Goal: Task Accomplishment & Management: Manage account settings

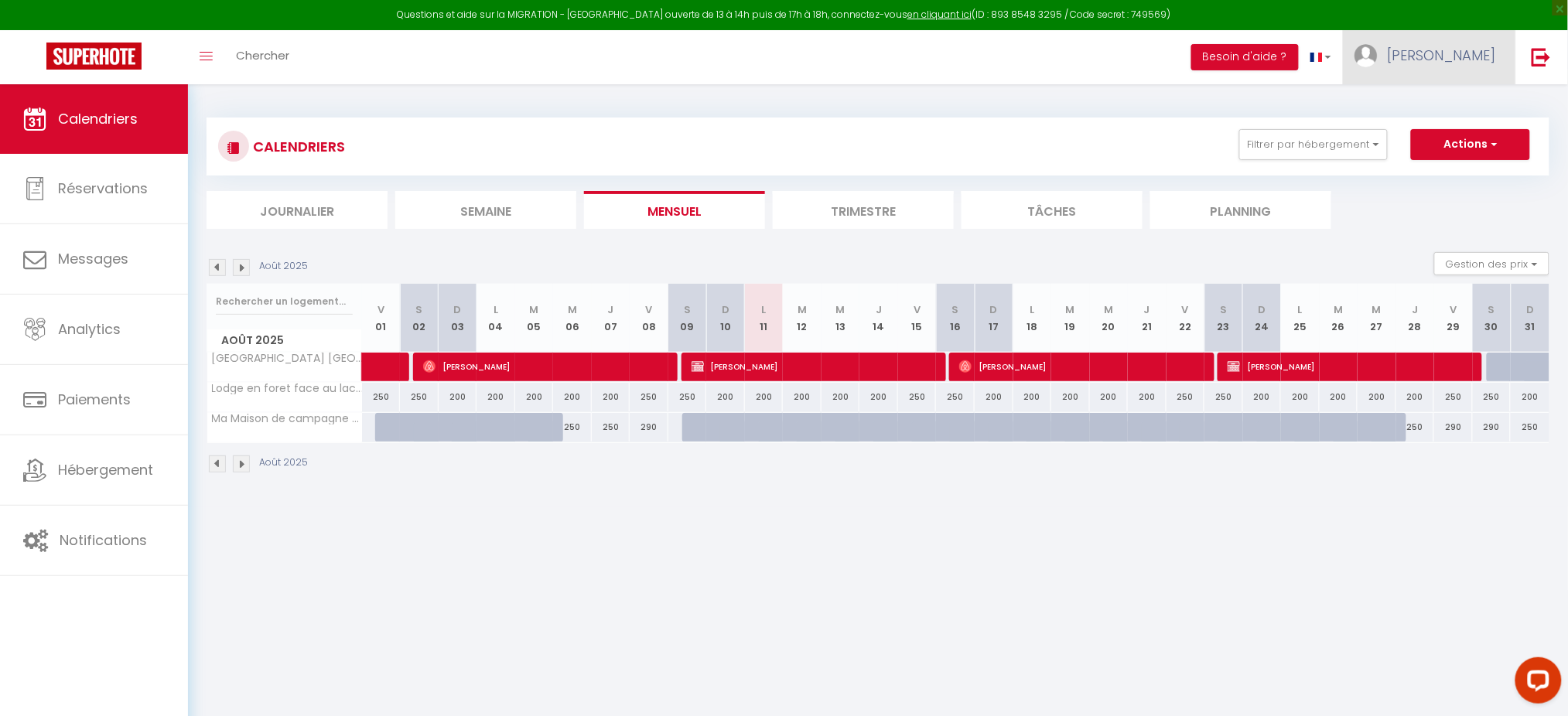
click at [1429, 70] on link "[PERSON_NAME]" at bounding box center [1429, 57] width 172 height 54
click at [1439, 96] on link "Paramètres" at bounding box center [1453, 108] width 115 height 26
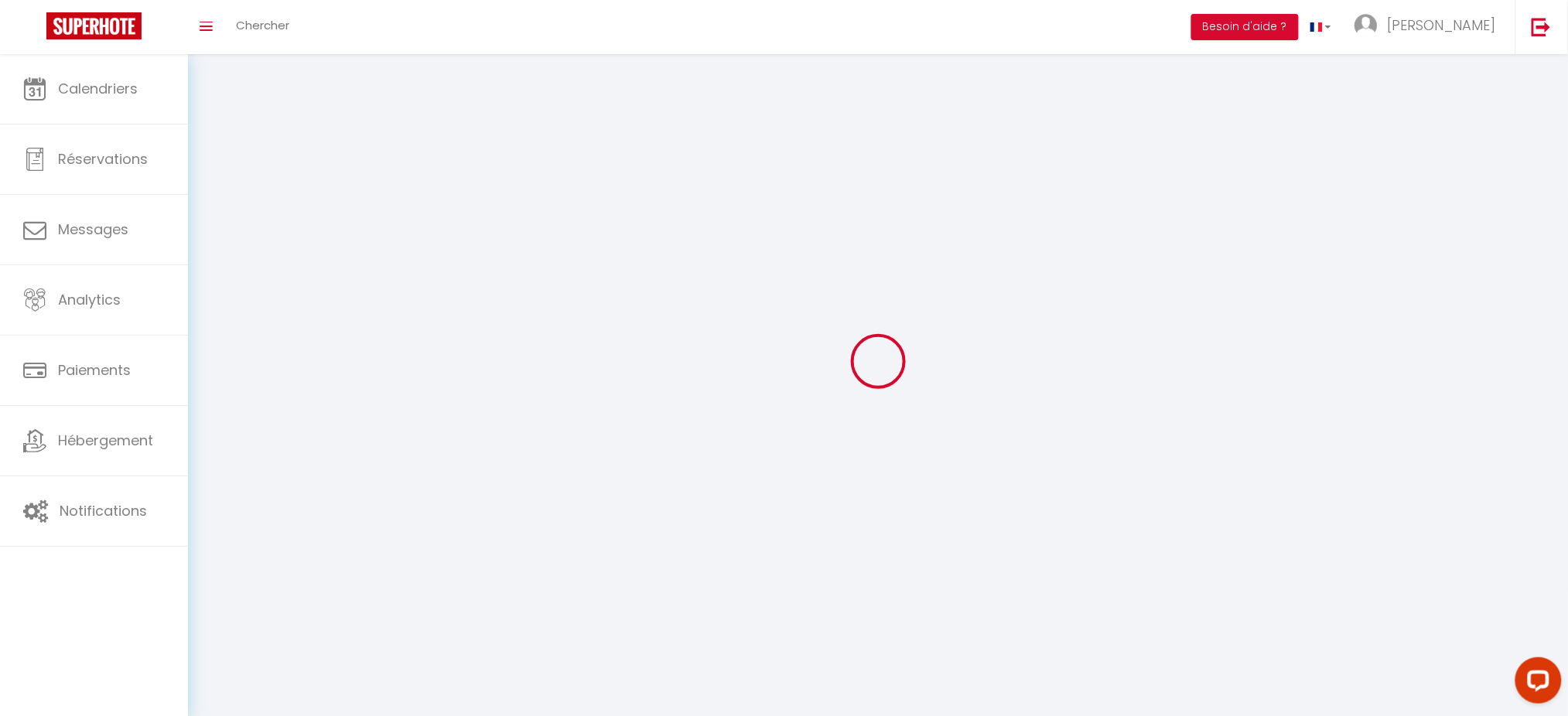
select select
type input "[PERSON_NAME]"
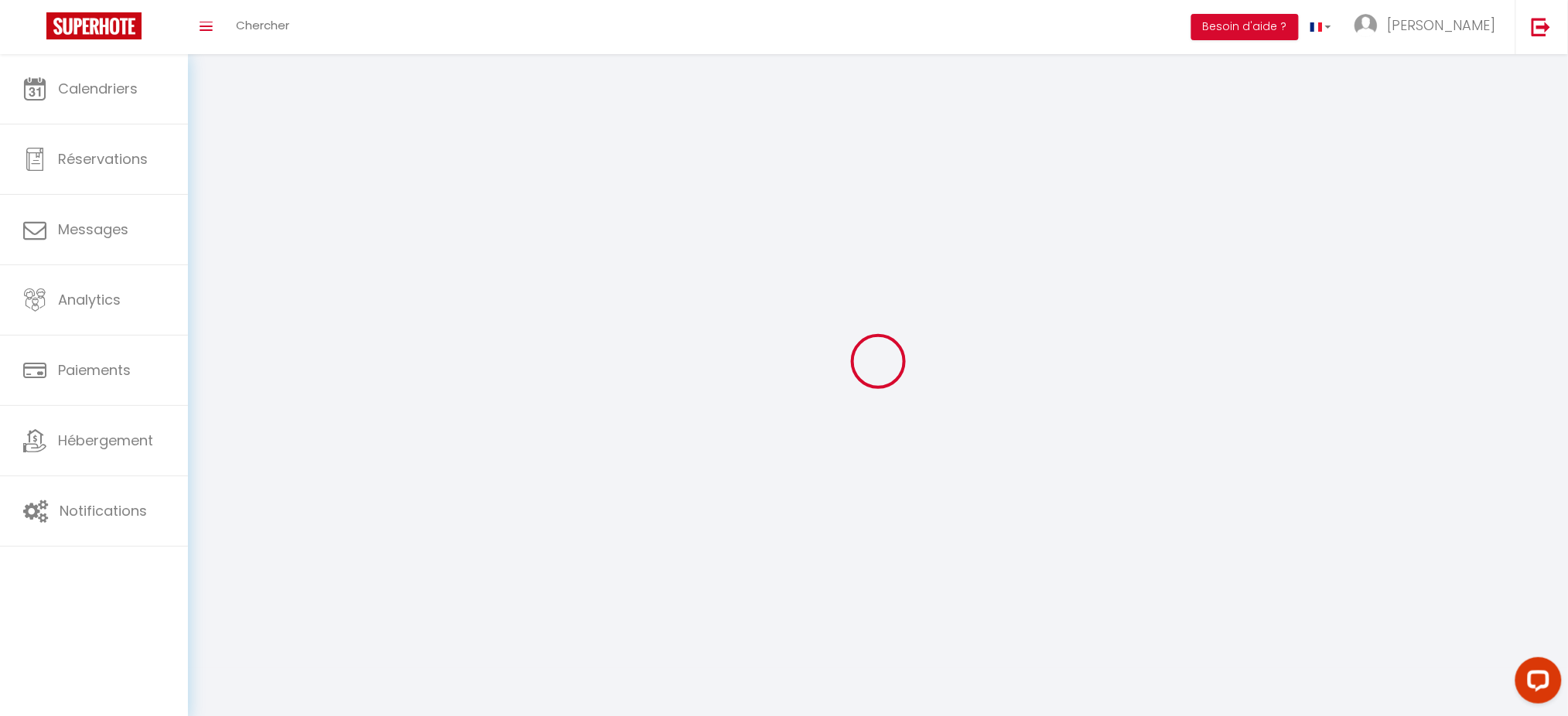
type input "[PERSON_NAME]"
type input "0788637659"
type input "Lieu dit labarthe"
type input "32380"
type input "Saint clar"
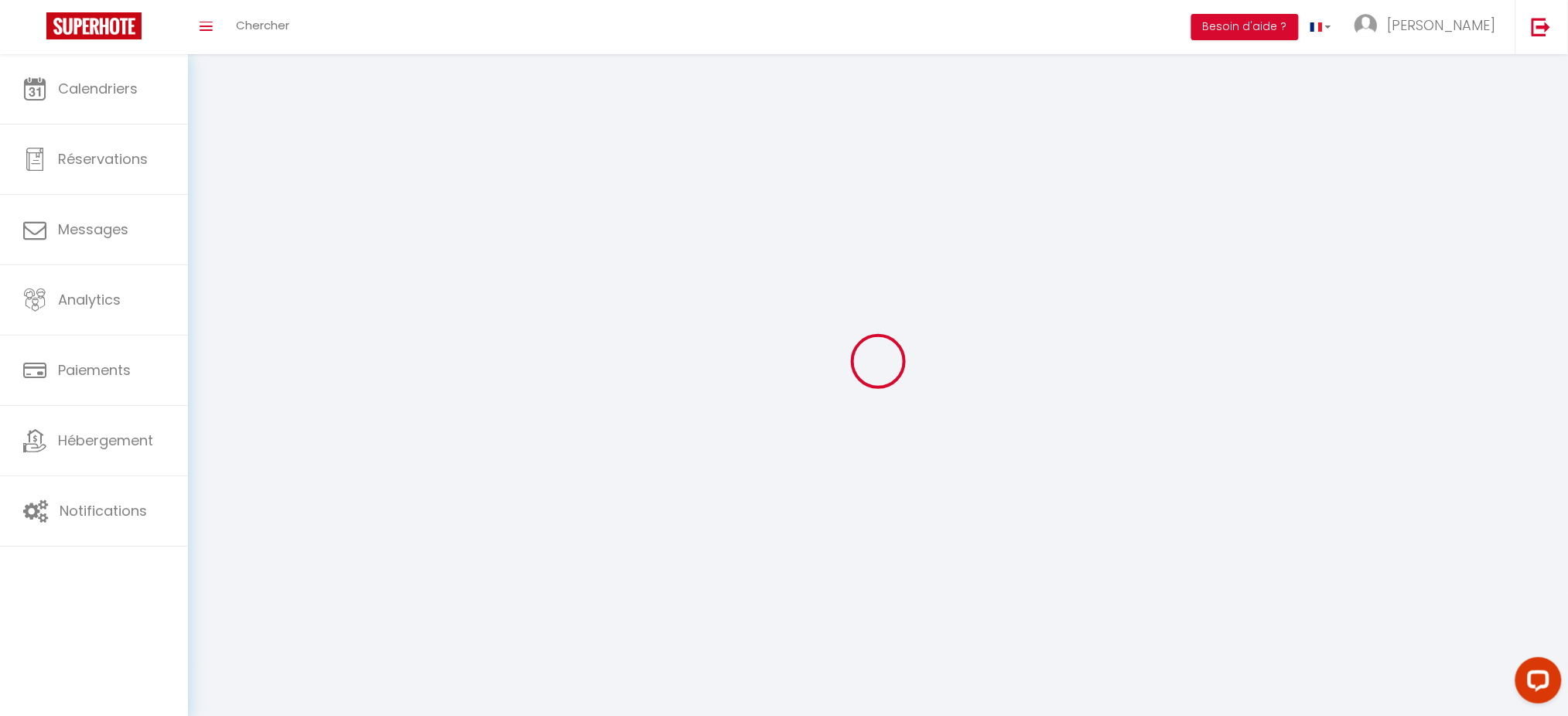
select select "28"
type input "Sp0nS2d1ieeql0Q8IrfMgIeHR"
type input "2lrieVy9X2vg5ofSnQdEPynQ0"
type input "Sp0nS2d1ieeql0Q8IrfMgIeHR"
type input "2lrieVy9X2vg5ofSnQdEPynQ0"
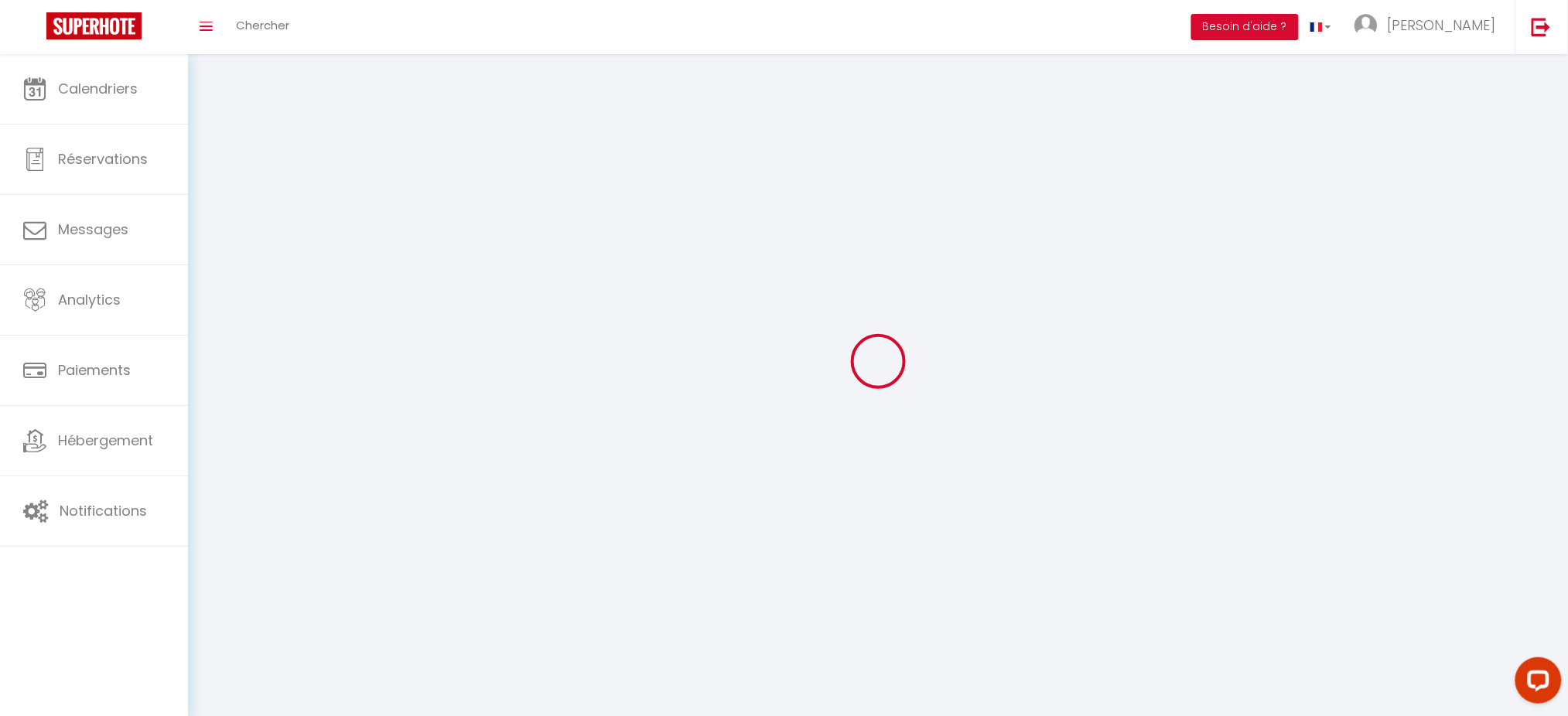
type input "[URL][DOMAIN_NAME]"
select select "fr"
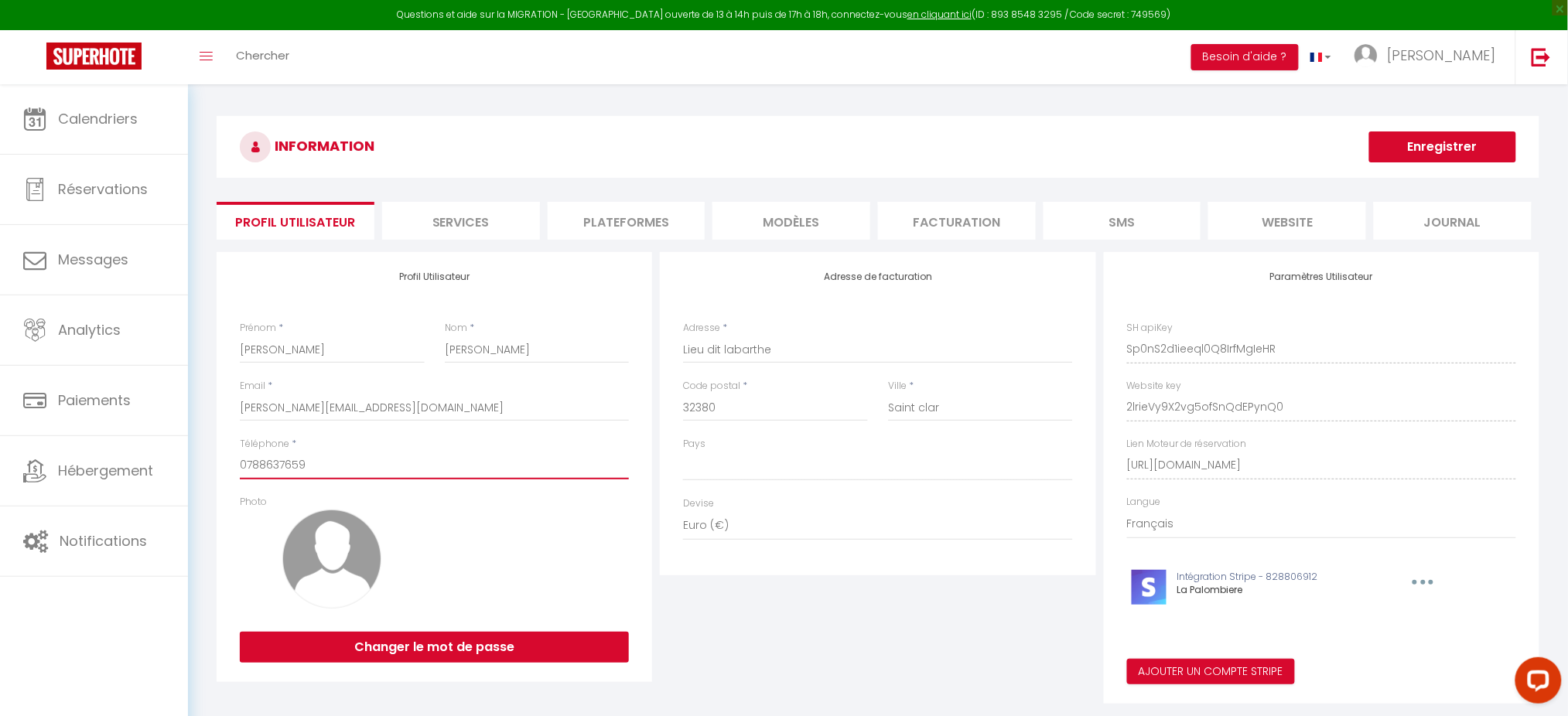
click at [292, 460] on input "0788637659" at bounding box center [434, 466] width 389 height 28
click at [278, 468] on input "0788637659" at bounding box center [434, 466] width 389 height 28
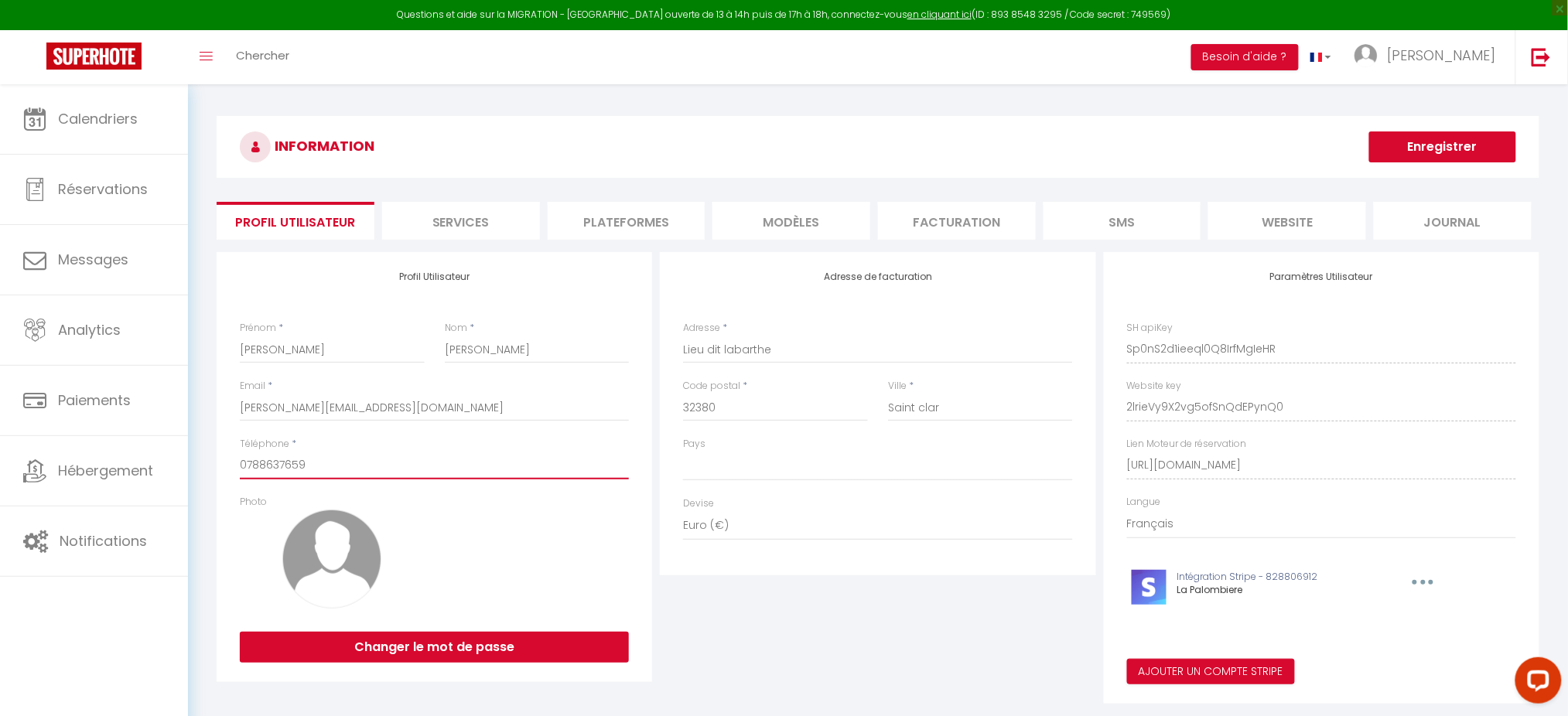
click at [278, 468] on input "0788637659" at bounding box center [434, 466] width 389 height 28
